Goal: Transaction & Acquisition: Purchase product/service

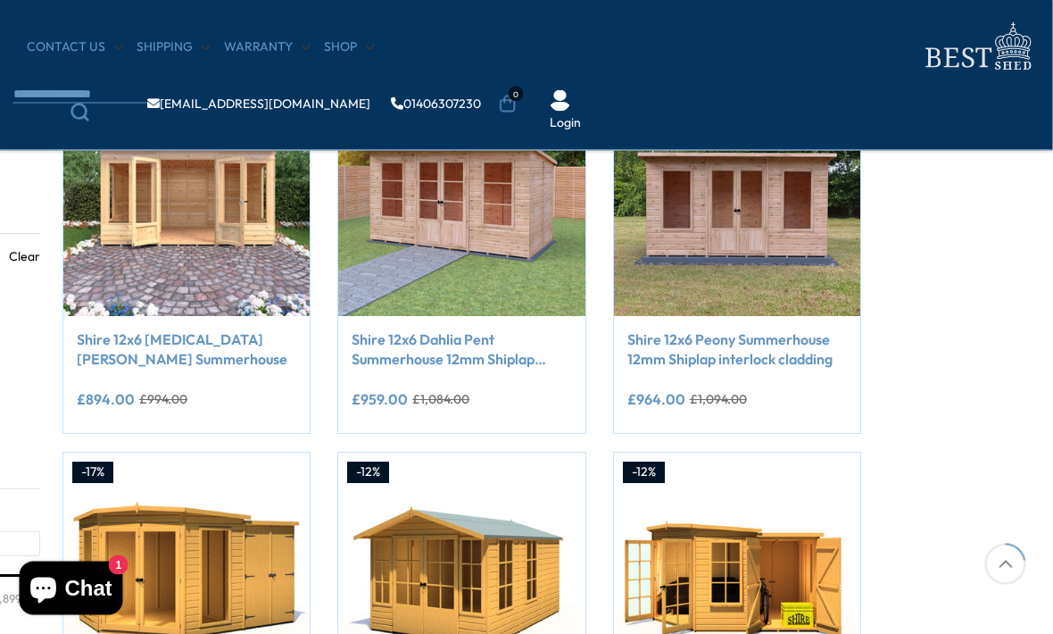
scroll to position [354, 178]
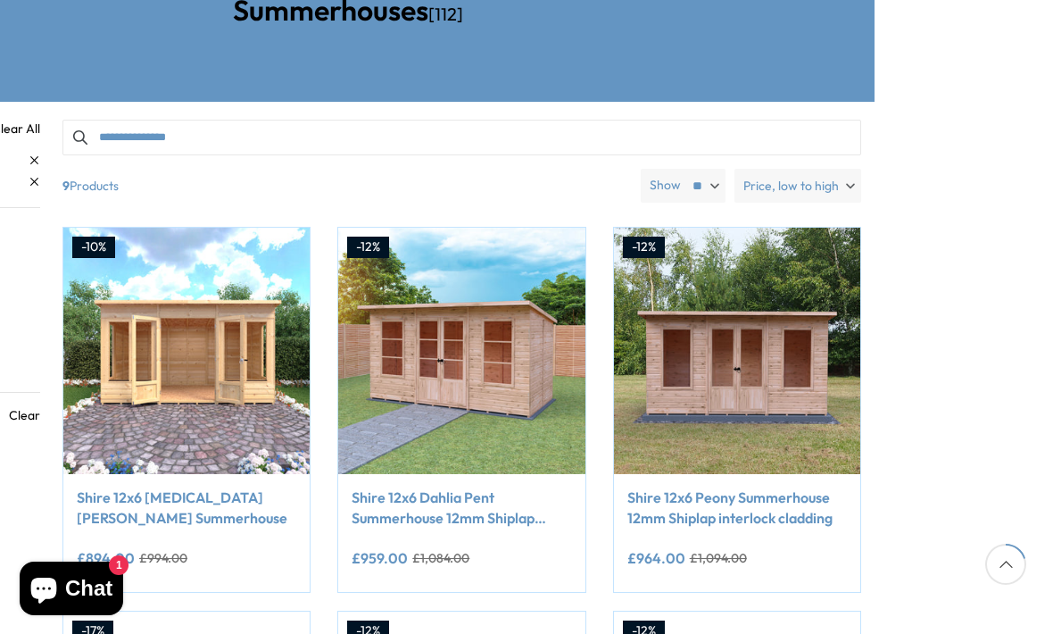
click at [666, 308] on img at bounding box center [737, 351] width 246 height 246
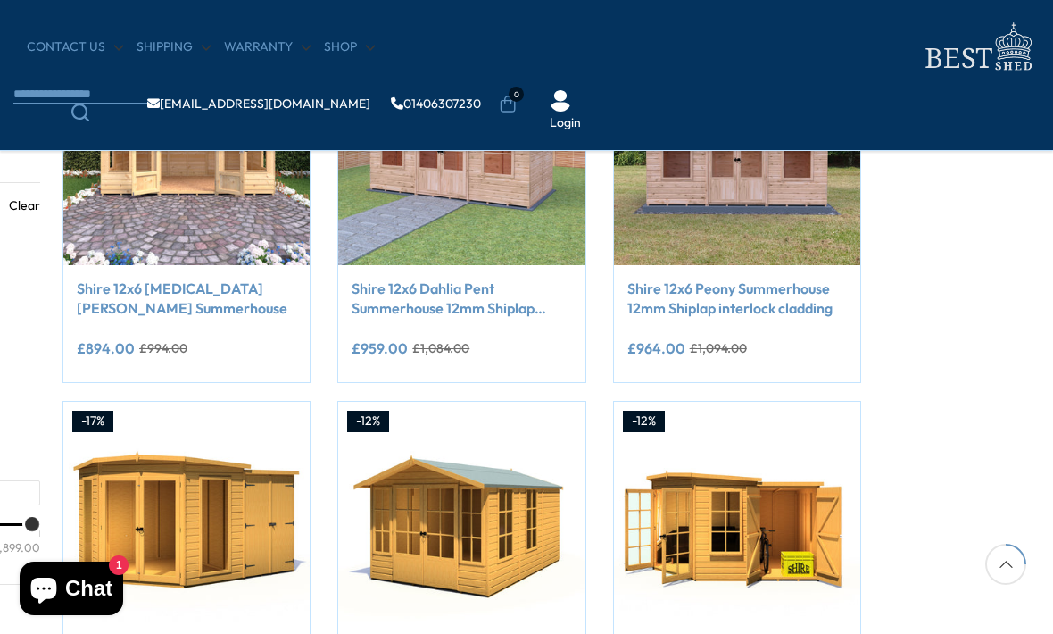
click at [406, 190] on img at bounding box center [461, 141] width 246 height 246
click at [691, 153] on img at bounding box center [737, 141] width 246 height 246
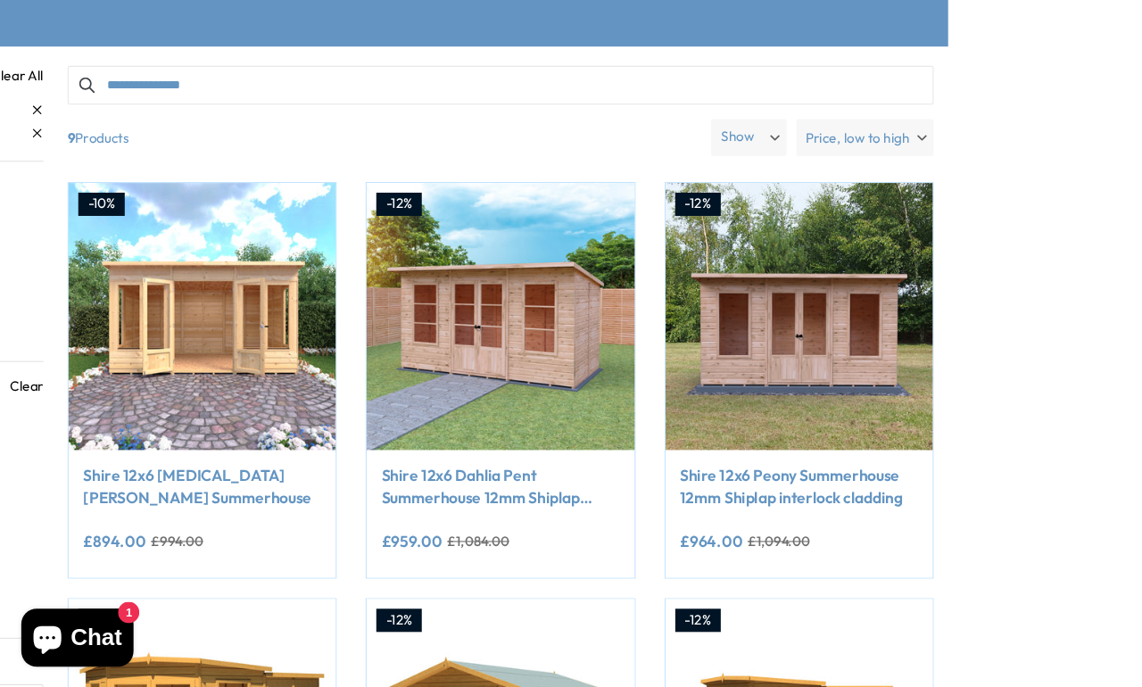
scroll to position [0, 0]
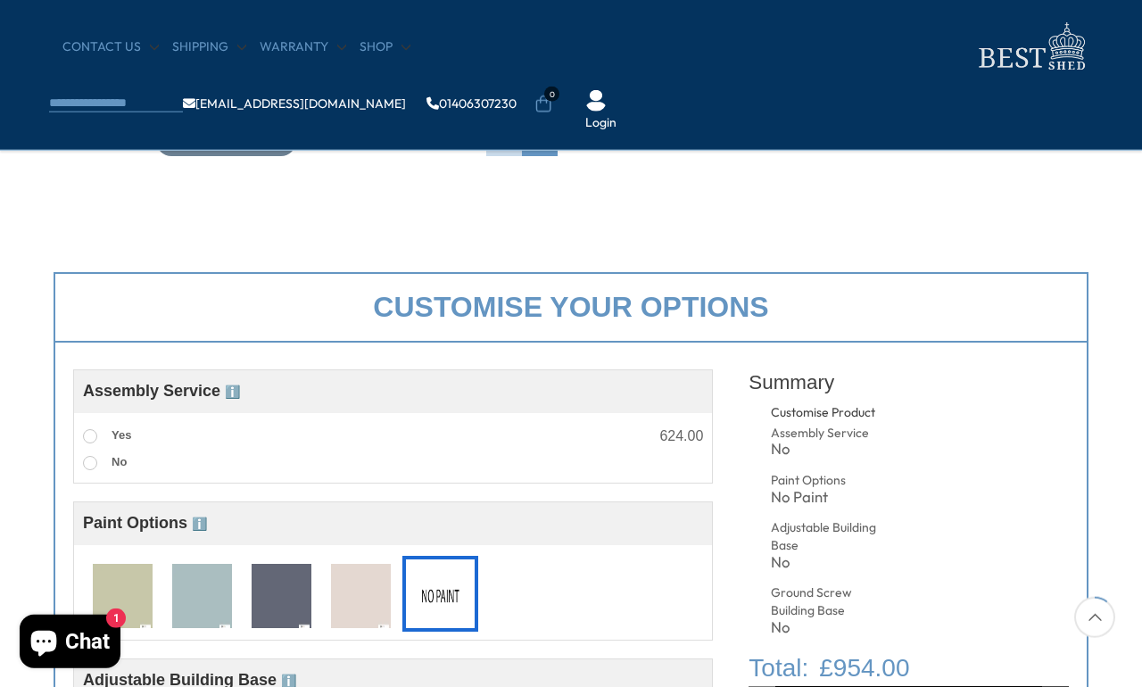
scroll to position [488, 0]
click at [114, 590] on img at bounding box center [123, 596] width 60 height 66
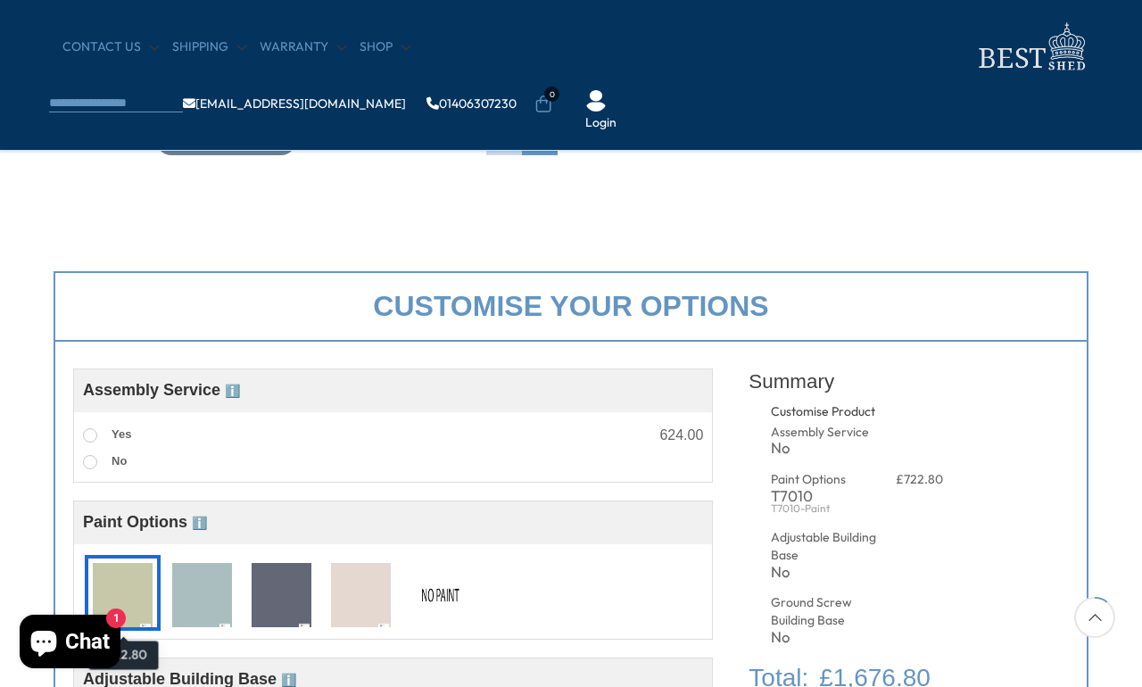
click at [421, 593] on img at bounding box center [441, 596] width 60 height 66
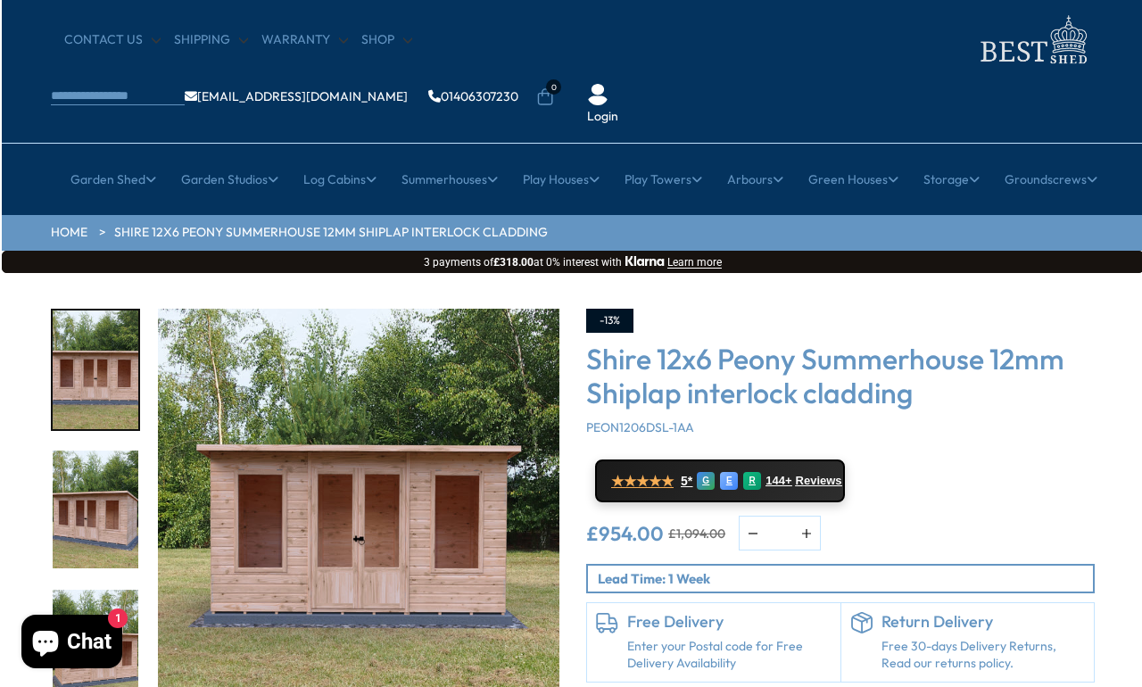
scroll to position [45, 0]
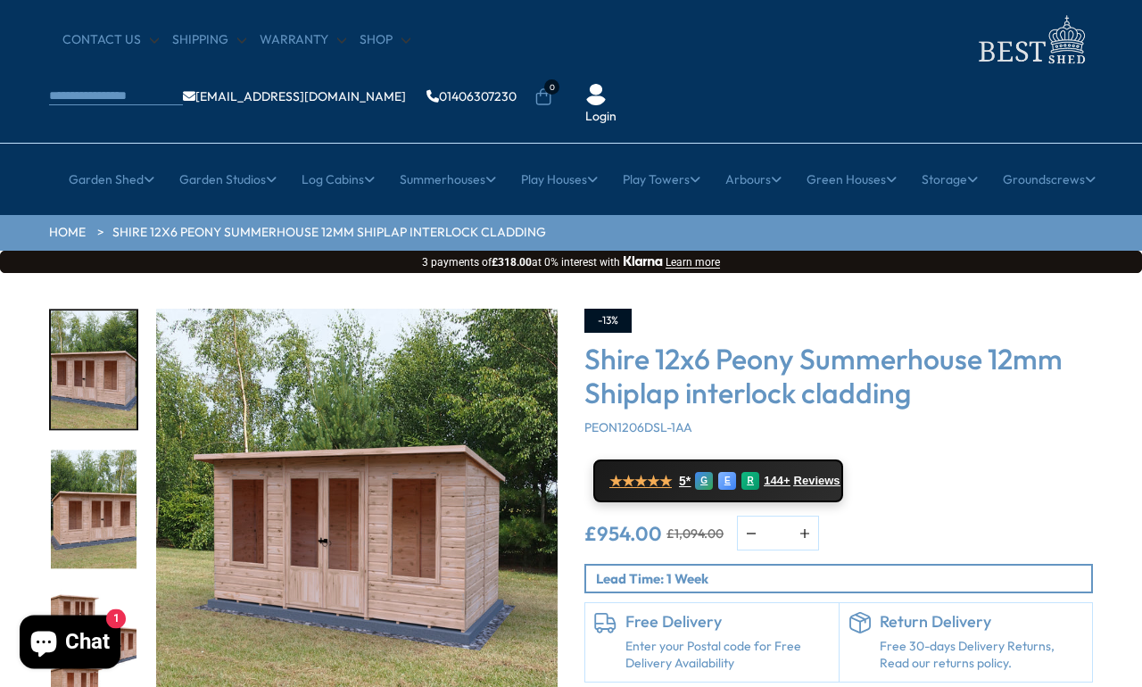
click at [81, 463] on img "3 / 21" at bounding box center [94, 510] width 86 height 119
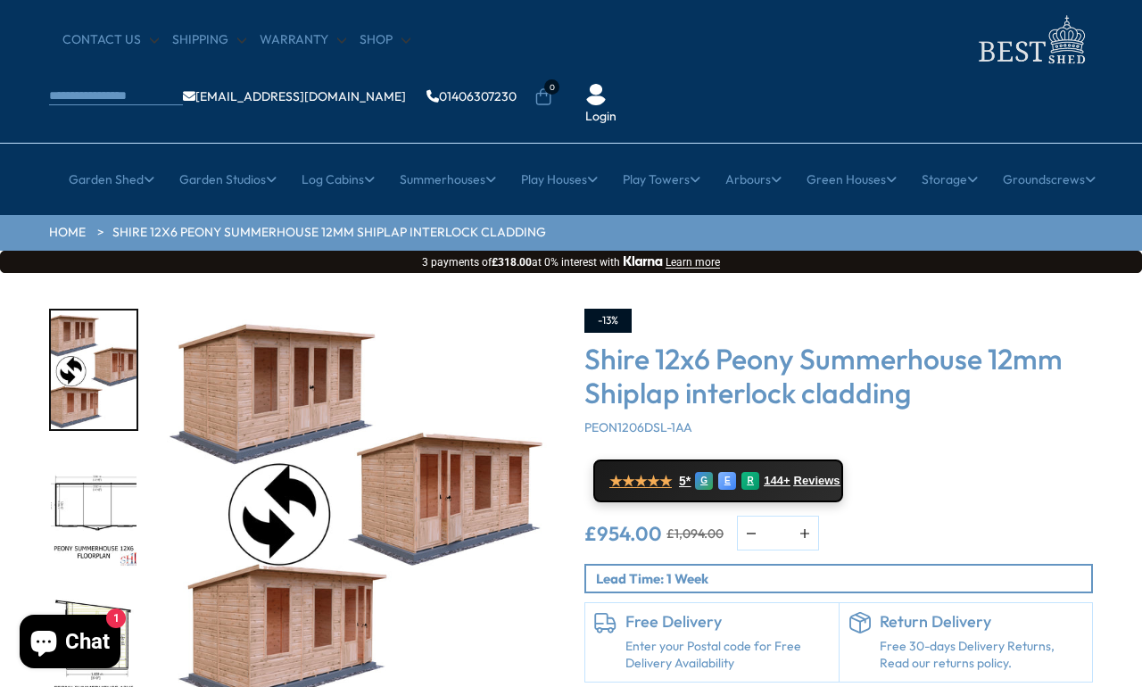
click at [77, 469] on img "5 / 21" at bounding box center [94, 510] width 86 height 119
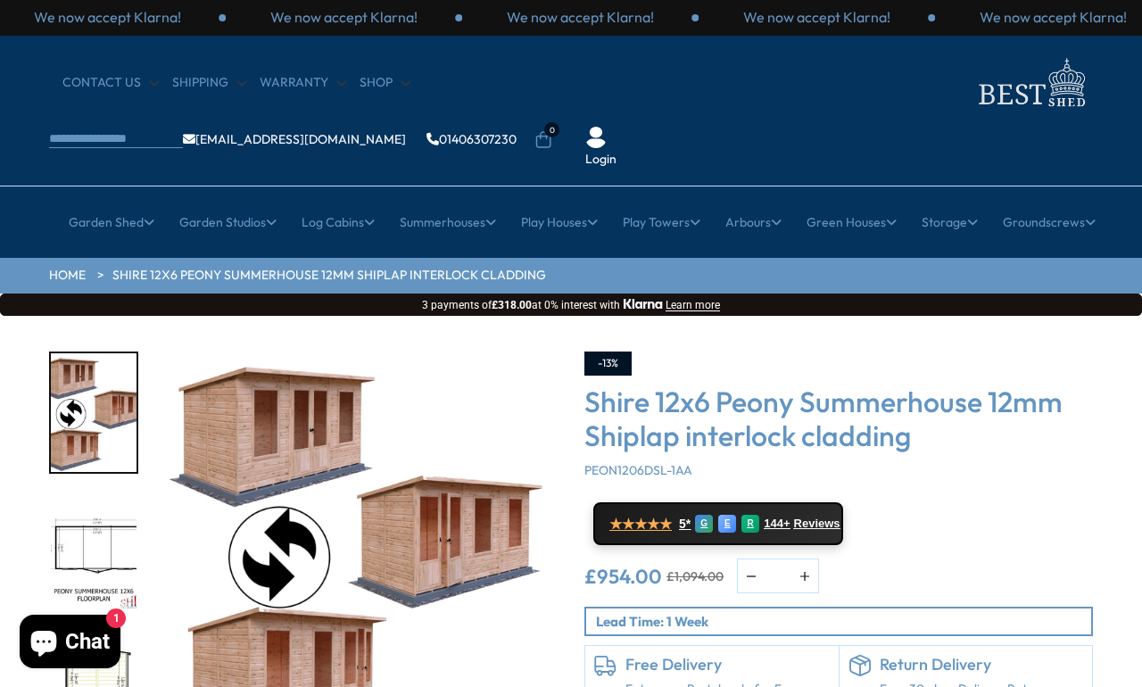
scroll to position [0, 0]
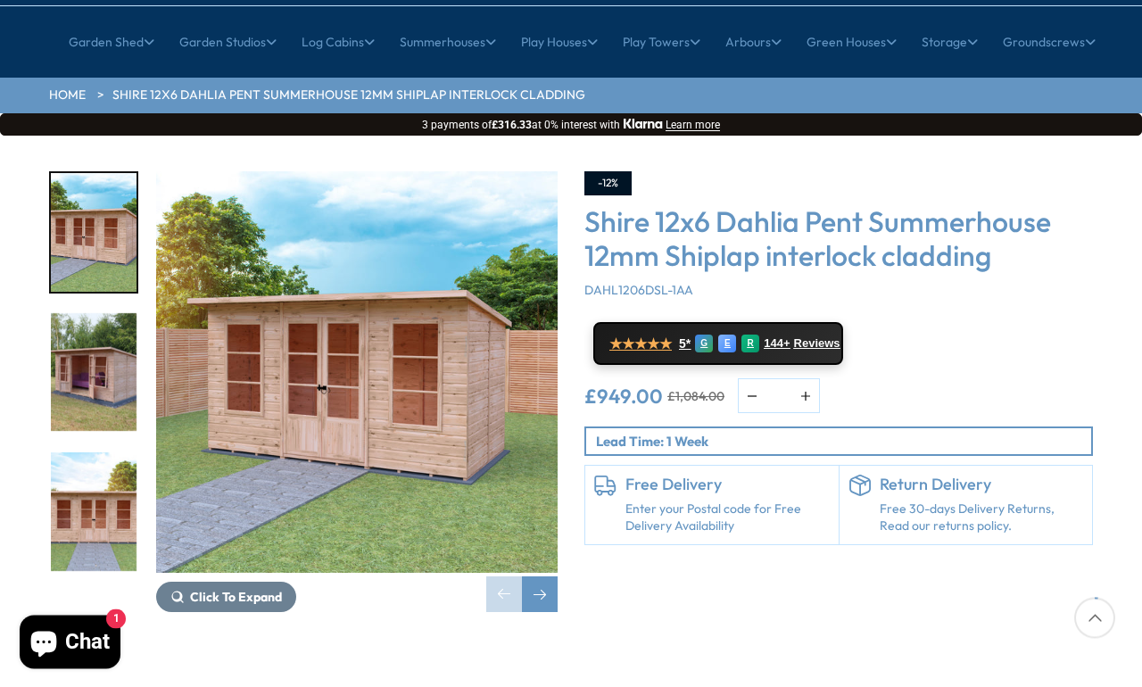
scroll to position [182, 0]
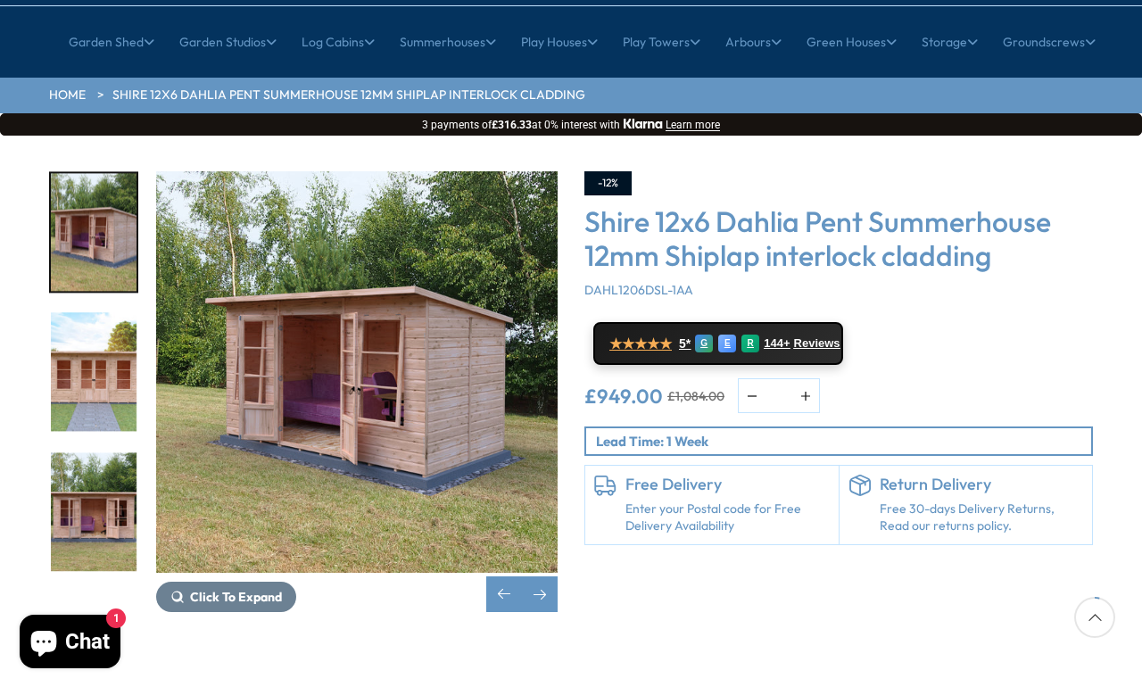
click at [74, 317] on img "3 / 8" at bounding box center [94, 372] width 86 height 119
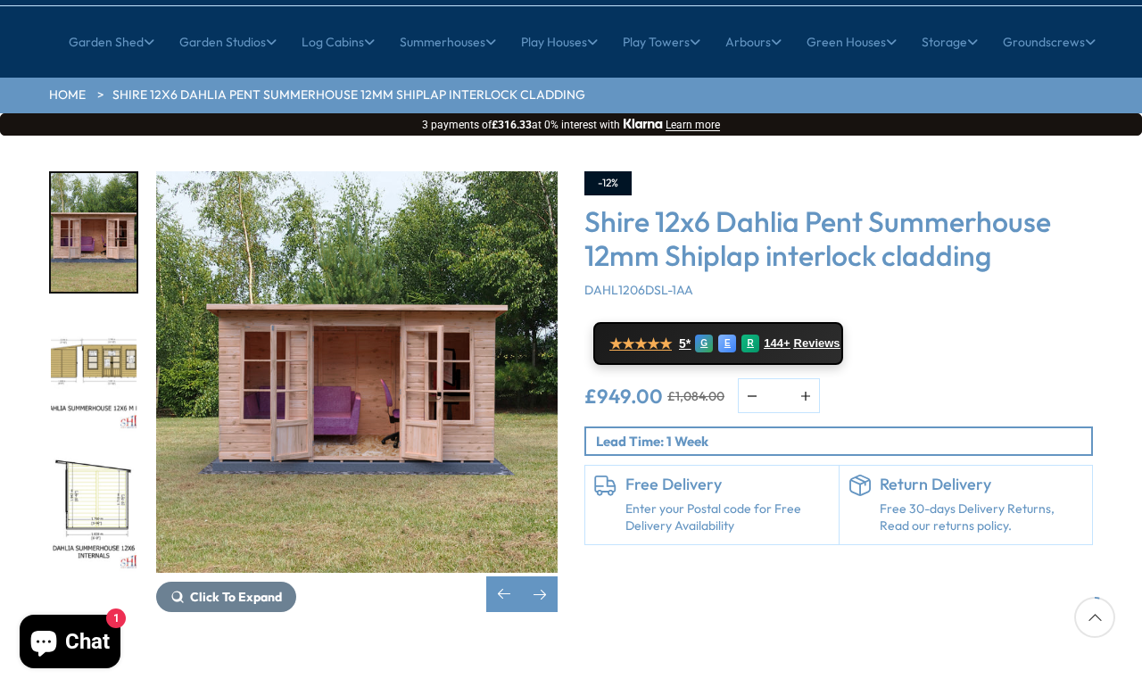
click at [79, 466] on img "6 / 8" at bounding box center [94, 511] width 86 height 119
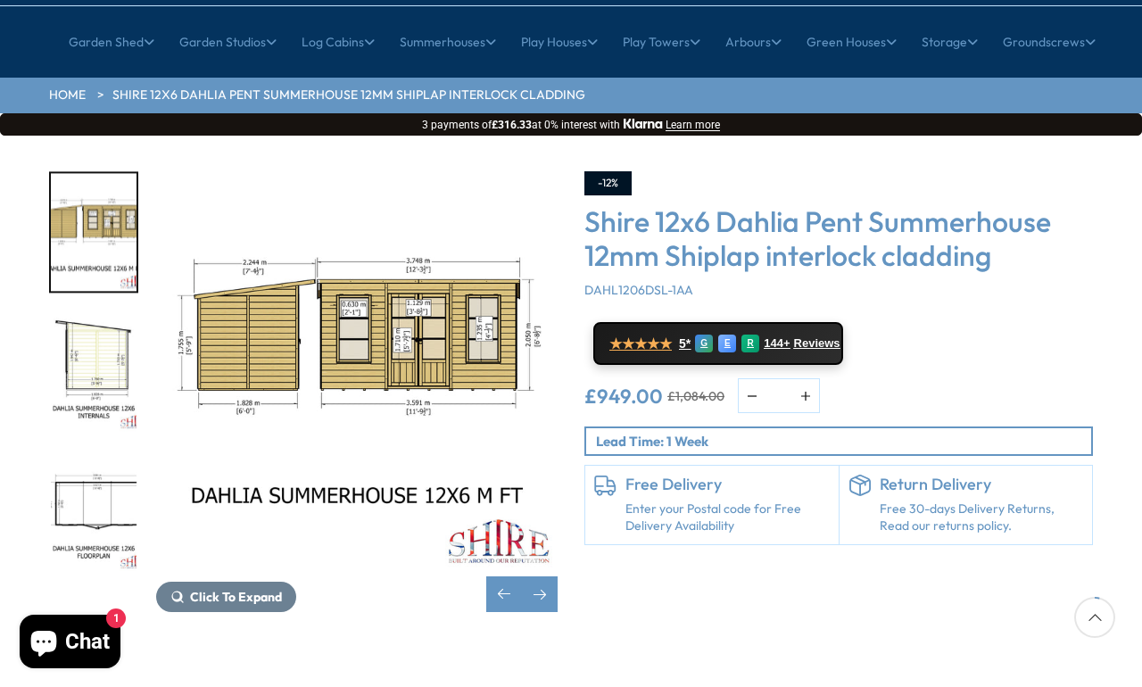
click at [87, 313] on img "6 / 8" at bounding box center [94, 372] width 86 height 119
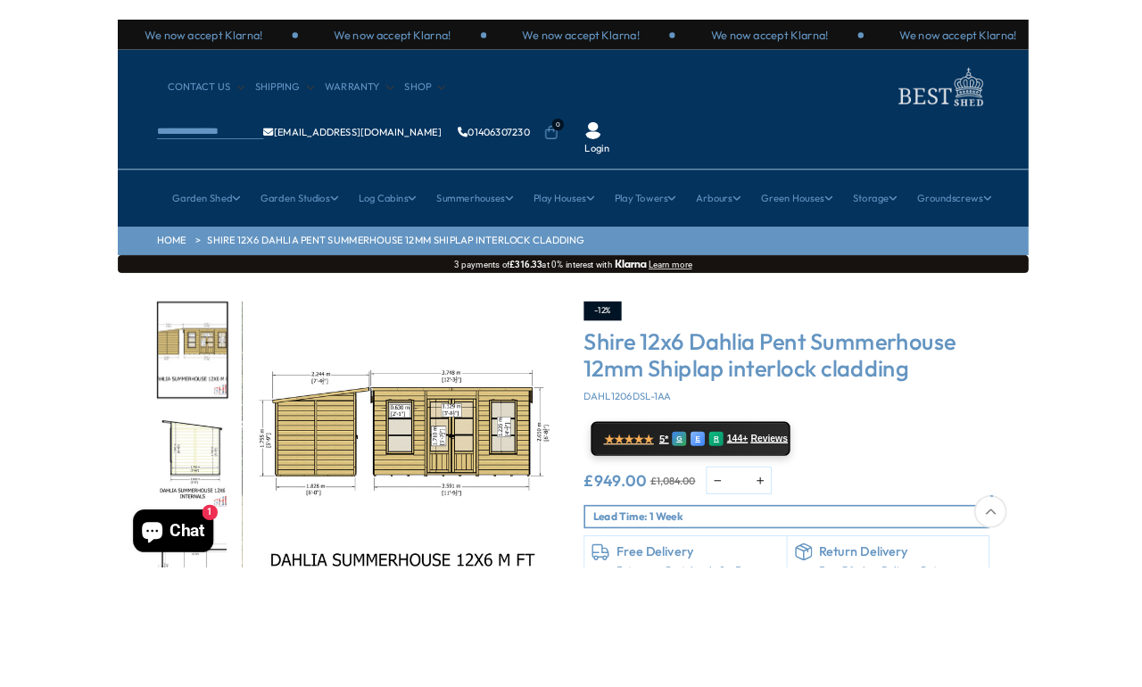
scroll to position [121, 0]
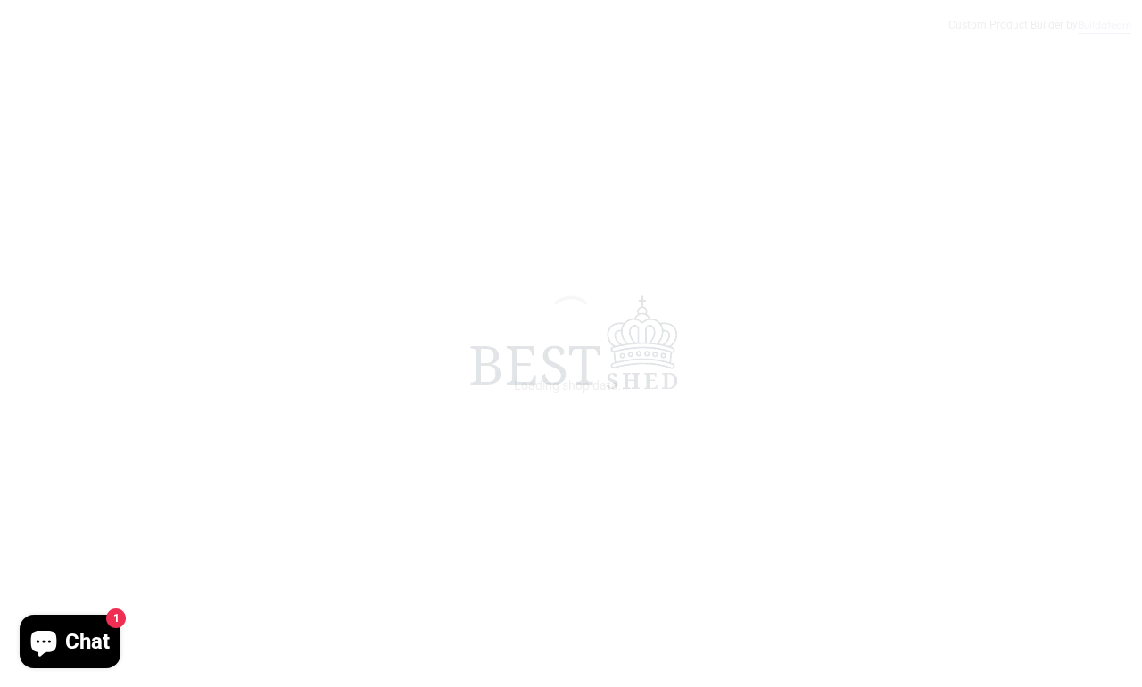
scroll to position [8, 0]
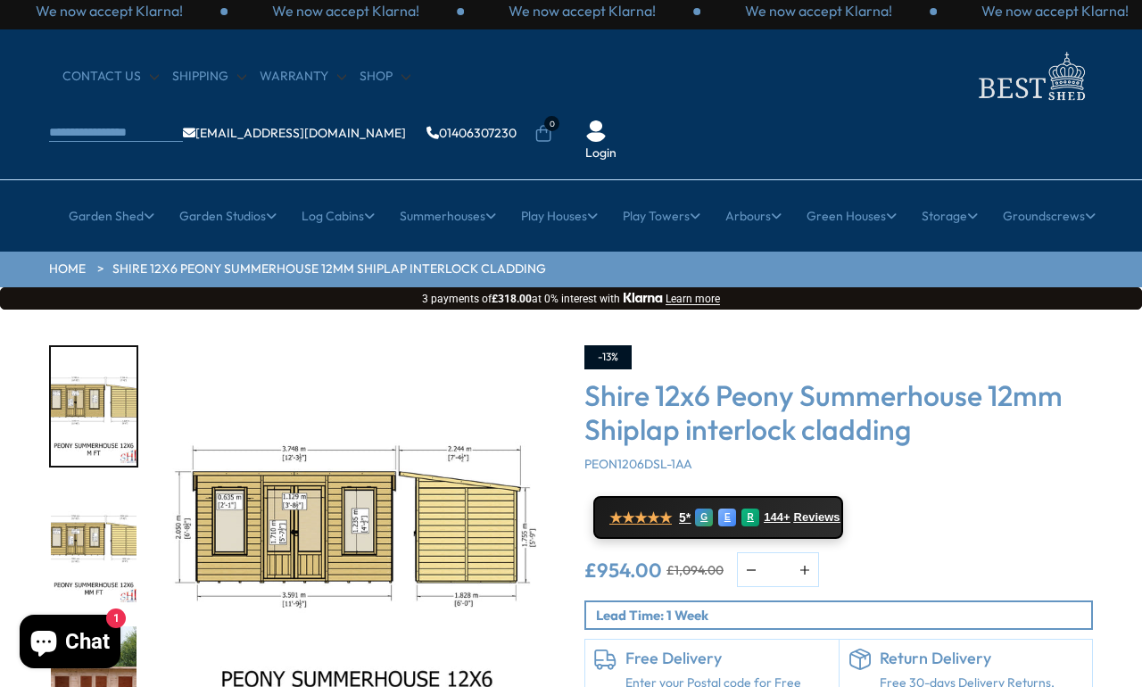
click at [72, 487] on img "8 / 21" at bounding box center [94, 546] width 86 height 119
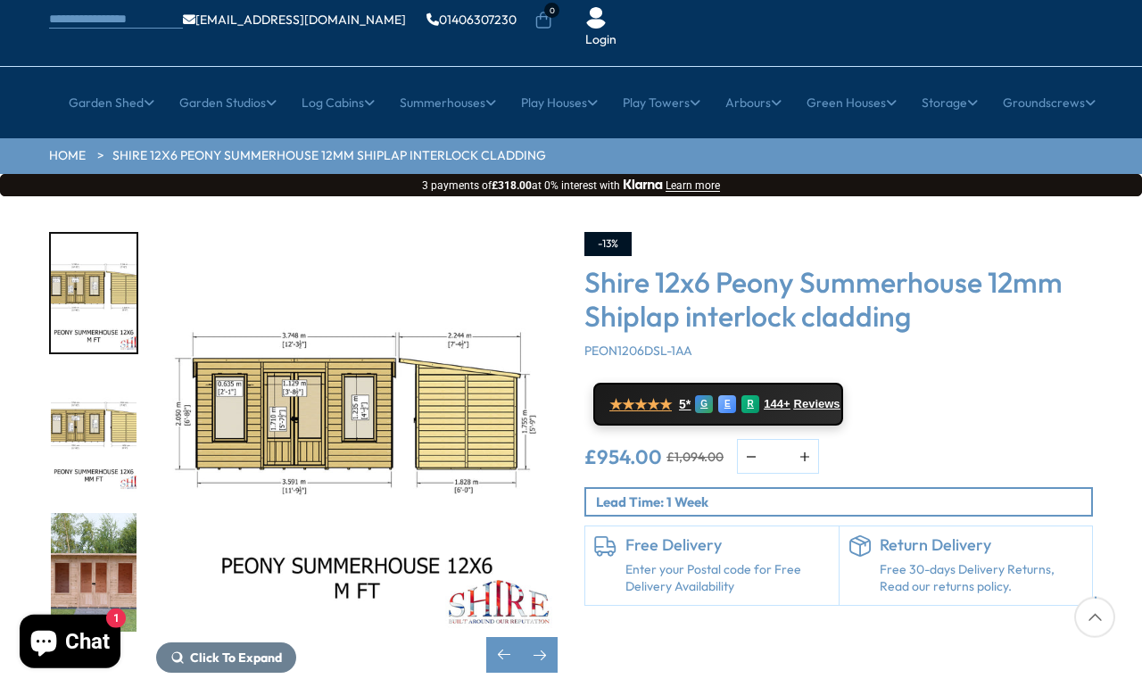
scroll to position [0, 0]
